Goal: Use online tool/utility: Use online tool/utility

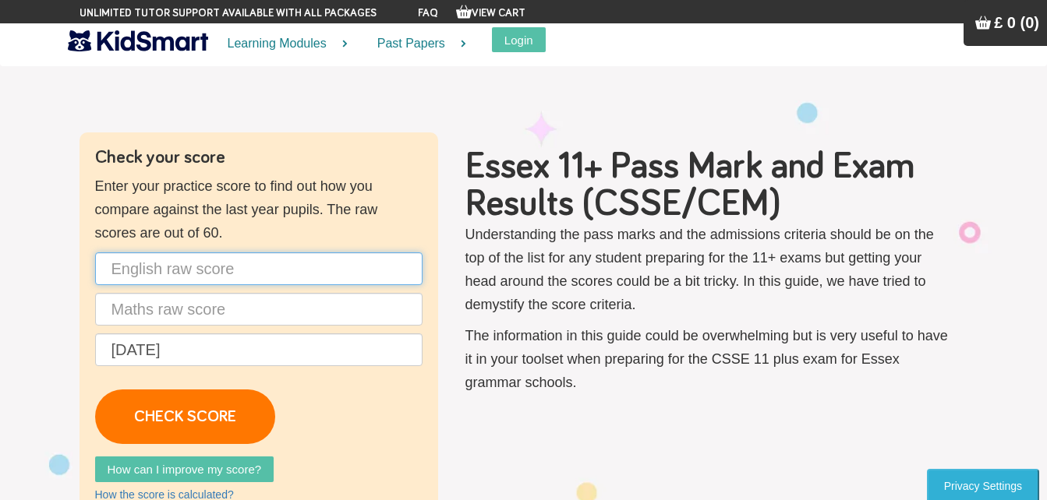
click at [313, 263] on input "text" at bounding box center [258, 269] width 327 height 33
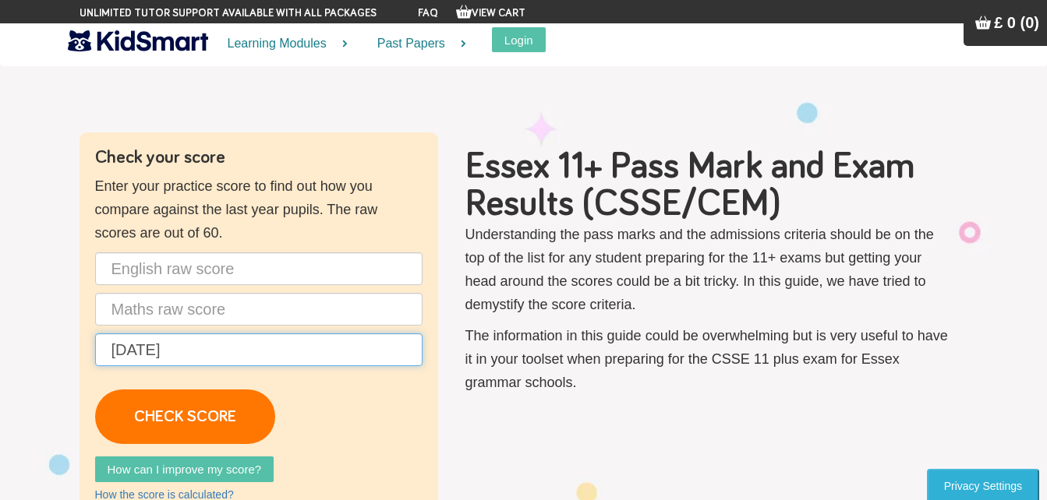
click at [324, 345] on input "[DATE]" at bounding box center [258, 350] width 327 height 33
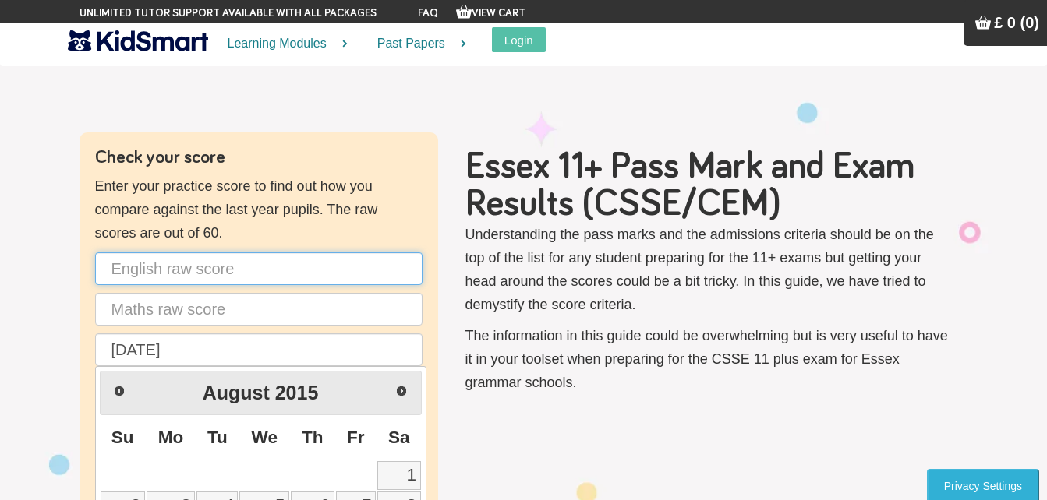
click at [315, 282] on input "text" at bounding box center [258, 269] width 327 height 33
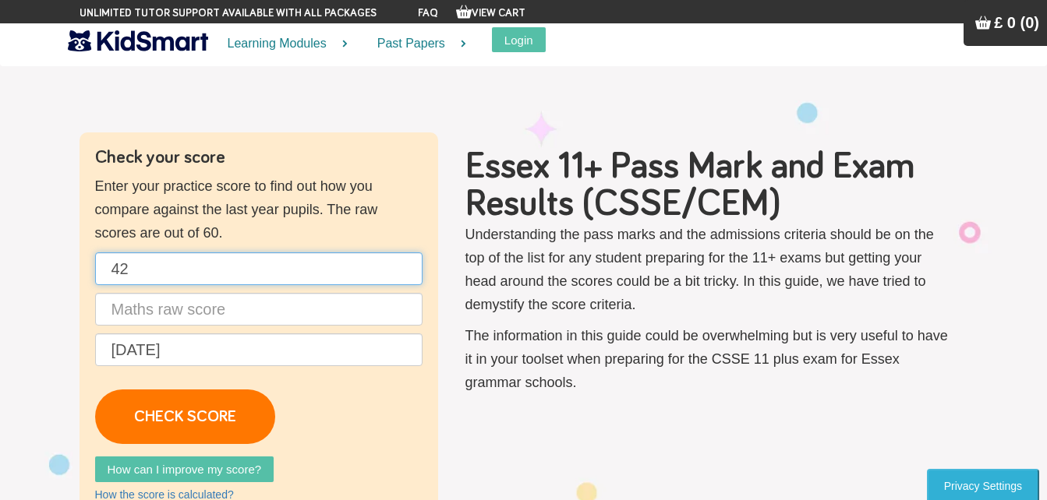
type input "42"
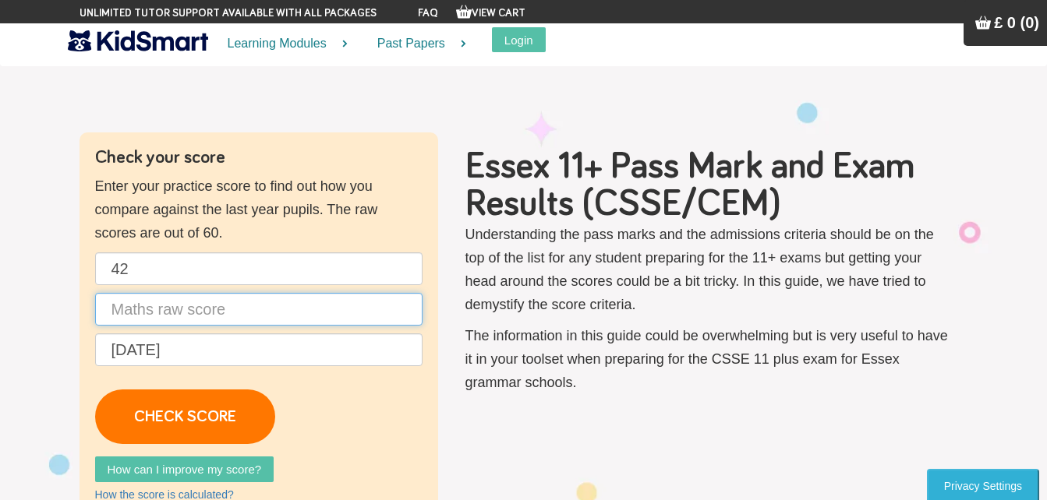
click at [303, 317] on input "text" at bounding box center [258, 309] width 327 height 33
type input "31"
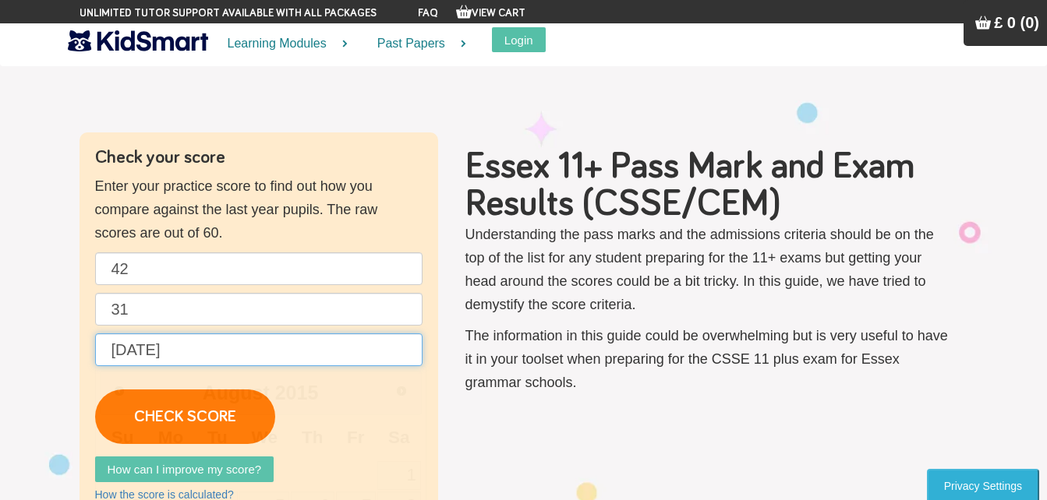
click at [303, 353] on input "[DATE]" at bounding box center [258, 350] width 327 height 33
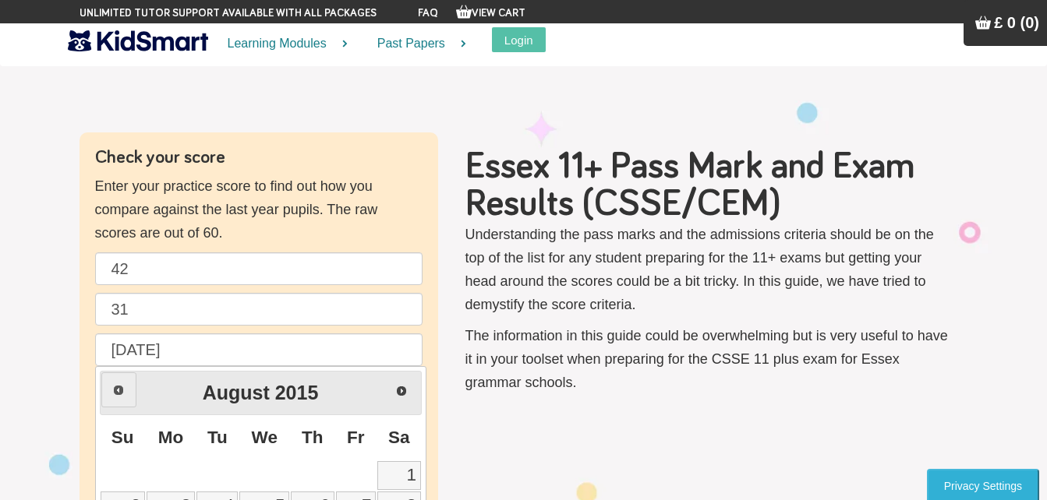
click at [118, 386] on span "Prev" at bounding box center [118, 390] width 12 height 12
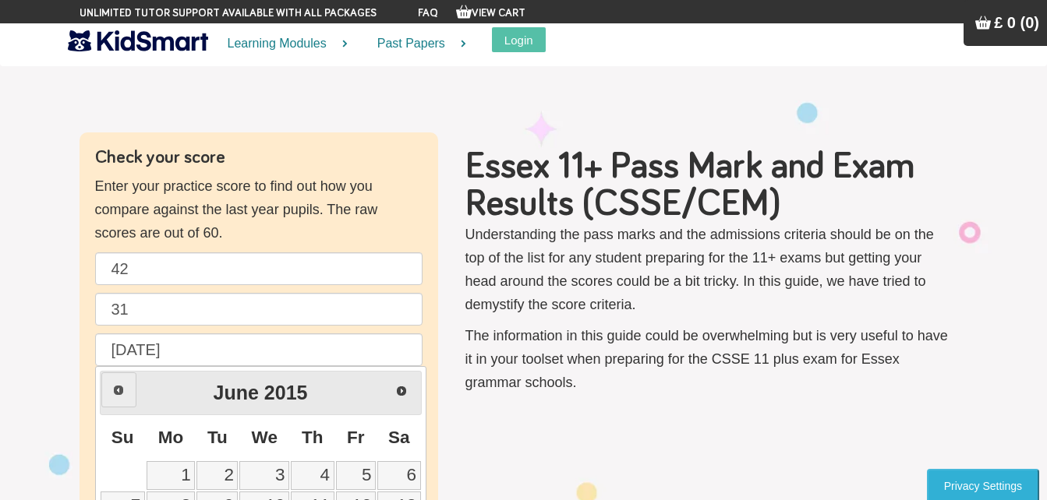
click at [118, 386] on span "Prev" at bounding box center [118, 390] width 12 height 12
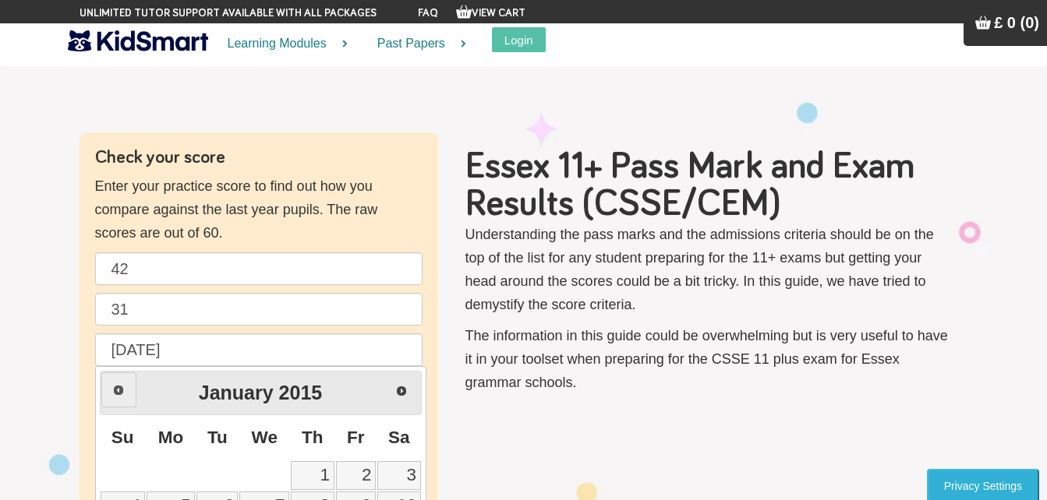
click at [118, 386] on span "Prev" at bounding box center [118, 390] width 12 height 12
click at [180, 476] on link "1" at bounding box center [171, 476] width 49 height 29
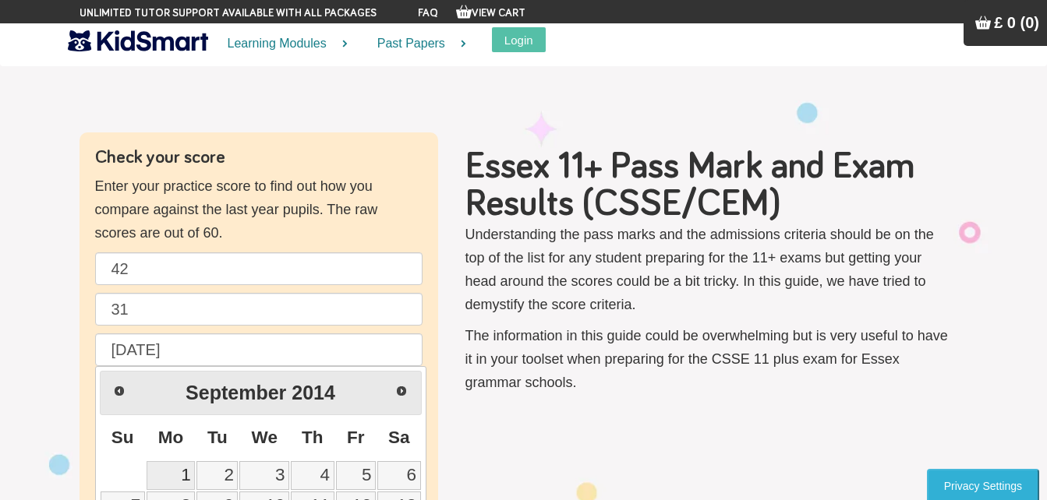
type input "[DATE]"
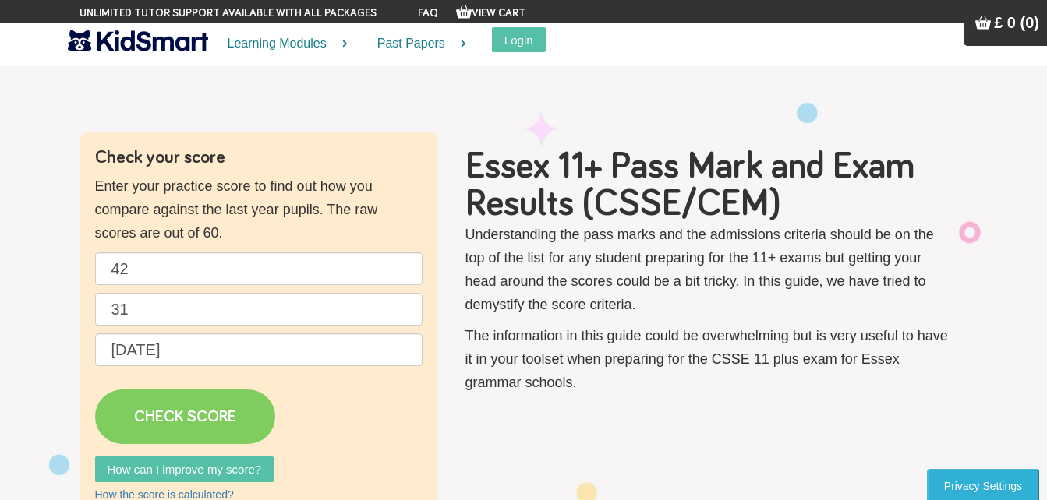
click at [234, 412] on link "CHECK SCORE" at bounding box center [185, 417] width 180 height 55
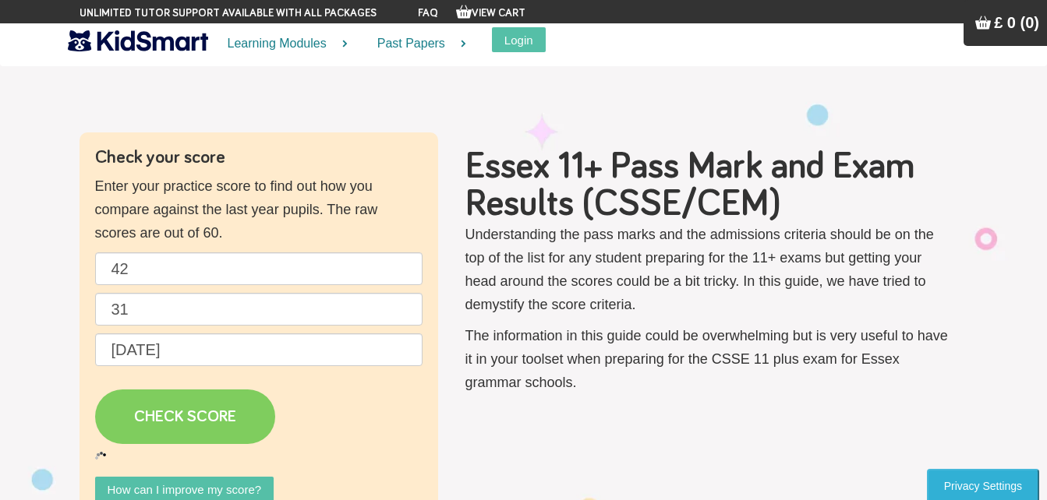
click at [234, 412] on link "CHECK SCORE" at bounding box center [185, 417] width 180 height 55
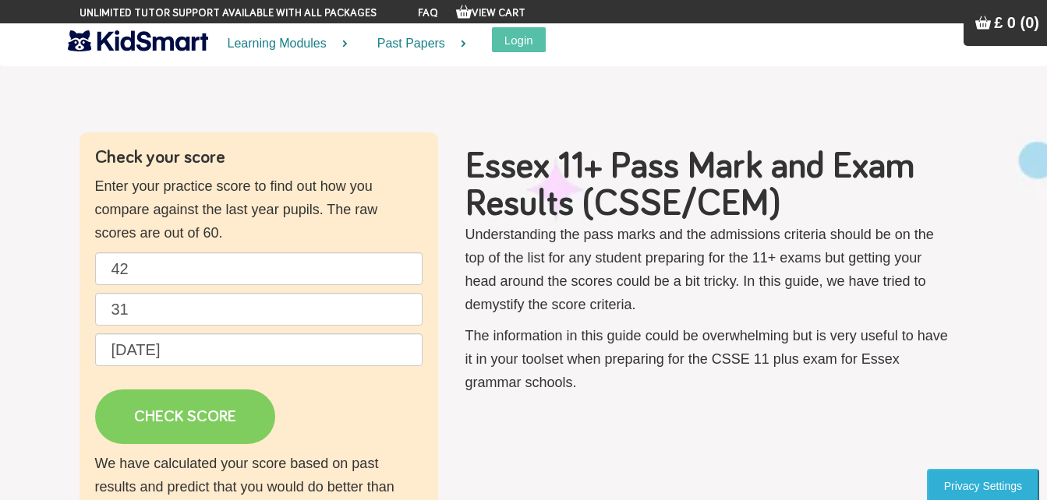
click at [234, 412] on link "CHECK SCORE" at bounding box center [185, 417] width 180 height 55
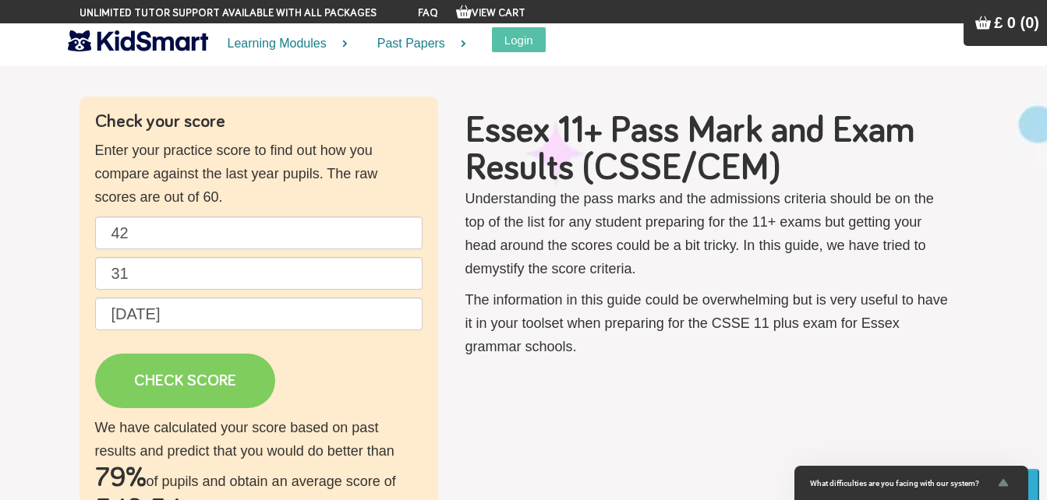
scroll to position [31, 0]
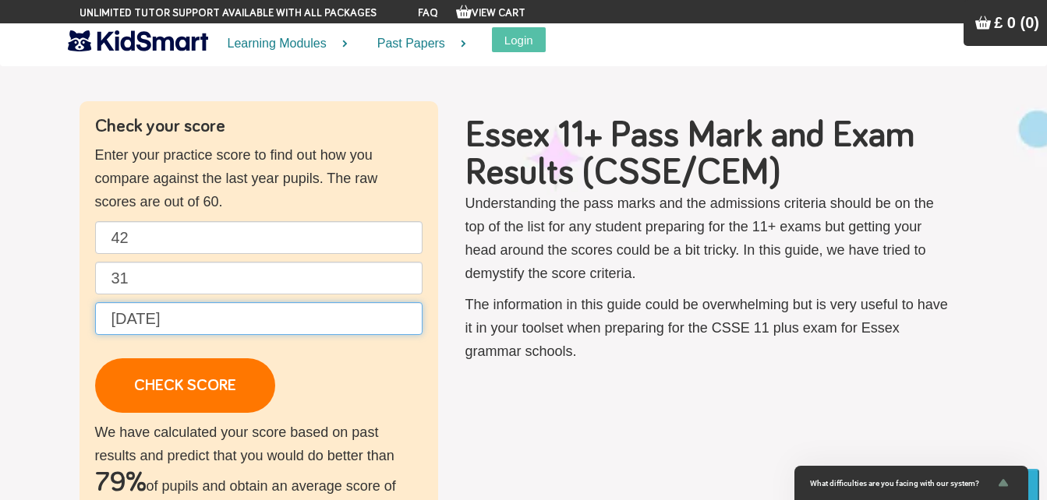
click at [229, 327] on input "[DATE]" at bounding box center [258, 318] width 327 height 33
